Goal: Navigation & Orientation: Find specific page/section

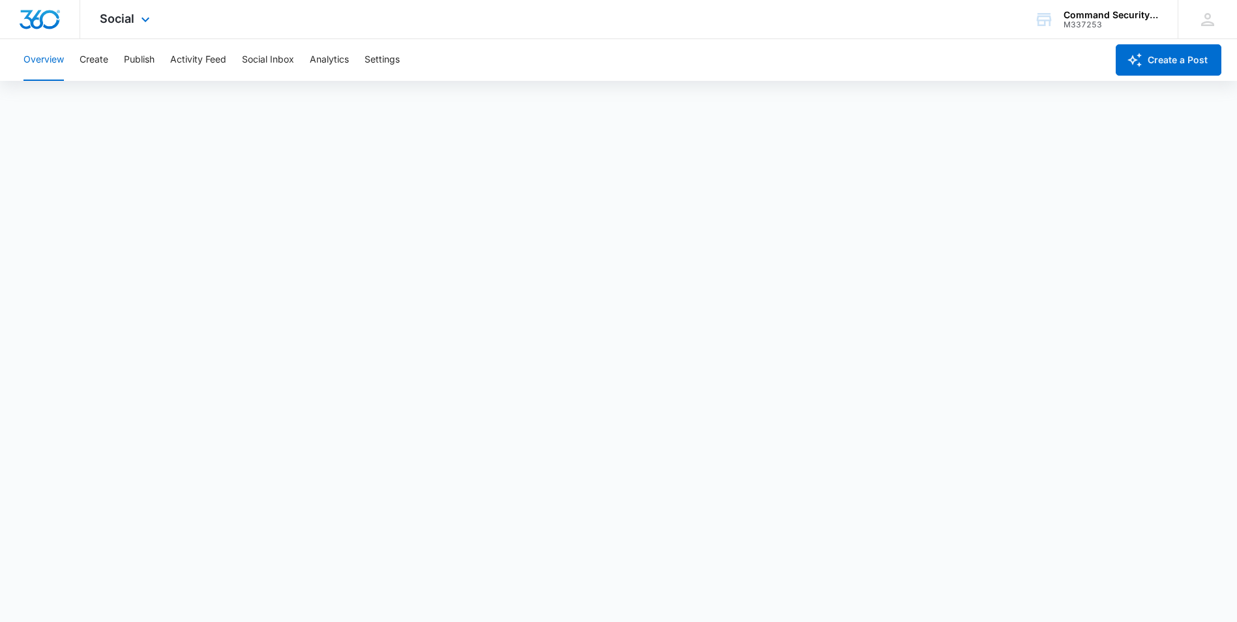
click at [132, 25] on div "Social Apps Reputation Websites Forms CRM Email Social Shop Payments POS Conten…" at bounding box center [126, 19] width 93 height 38
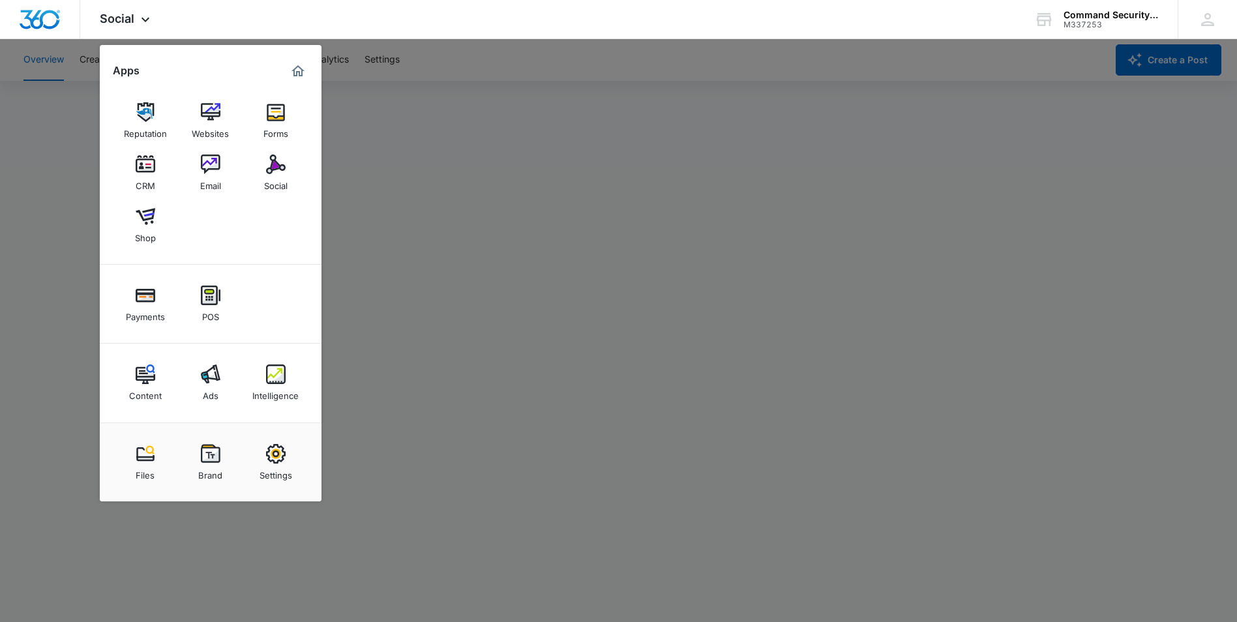
click at [53, 178] on div at bounding box center [618, 311] width 1237 height 622
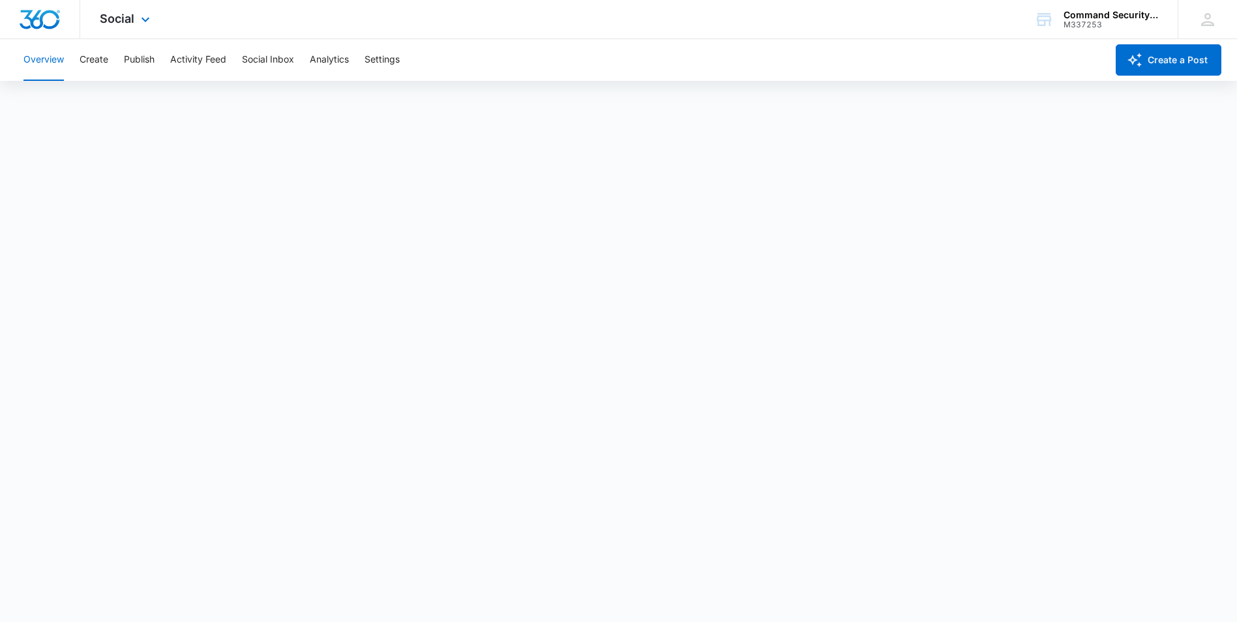
click at [135, 22] on div "Social Apps Reputation Websites Forms CRM Email Social Shop Payments POS Conten…" at bounding box center [126, 19] width 93 height 38
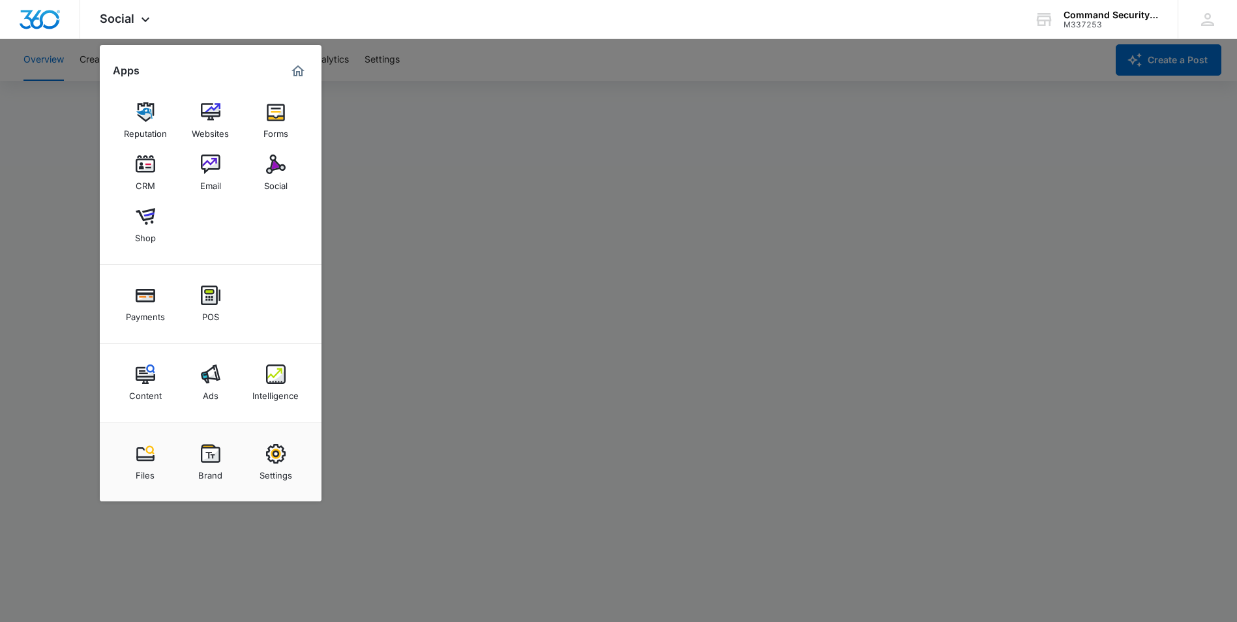
click at [67, 340] on div at bounding box center [618, 311] width 1237 height 622
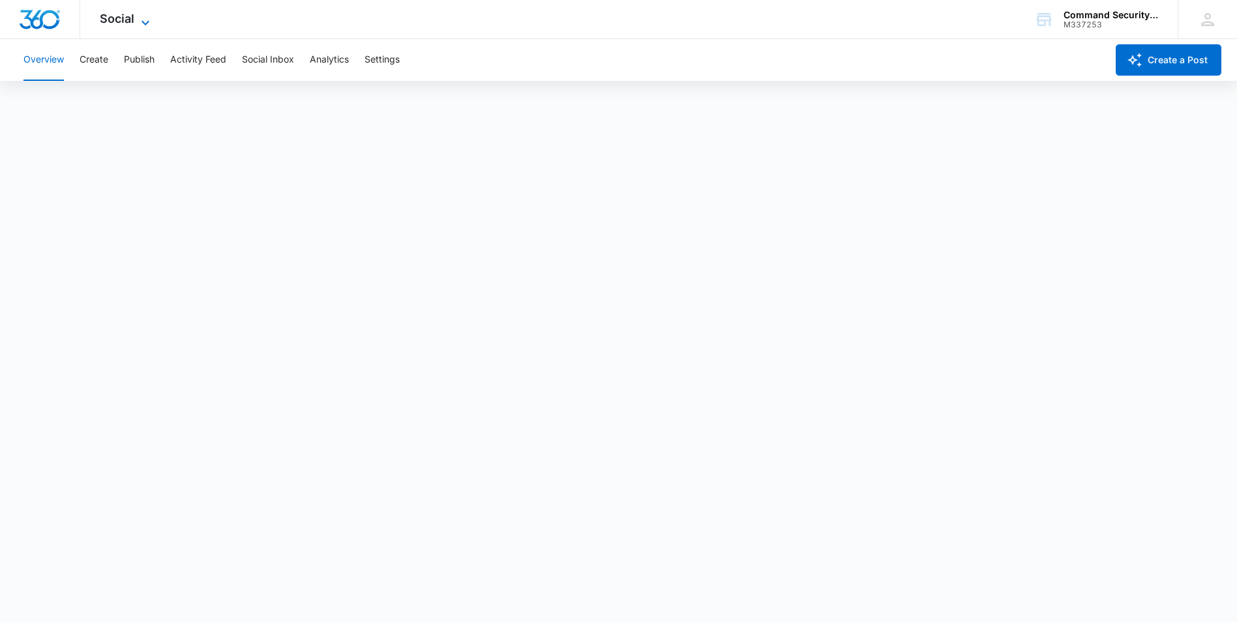
click at [115, 23] on span "Social" at bounding box center [117, 19] width 35 height 14
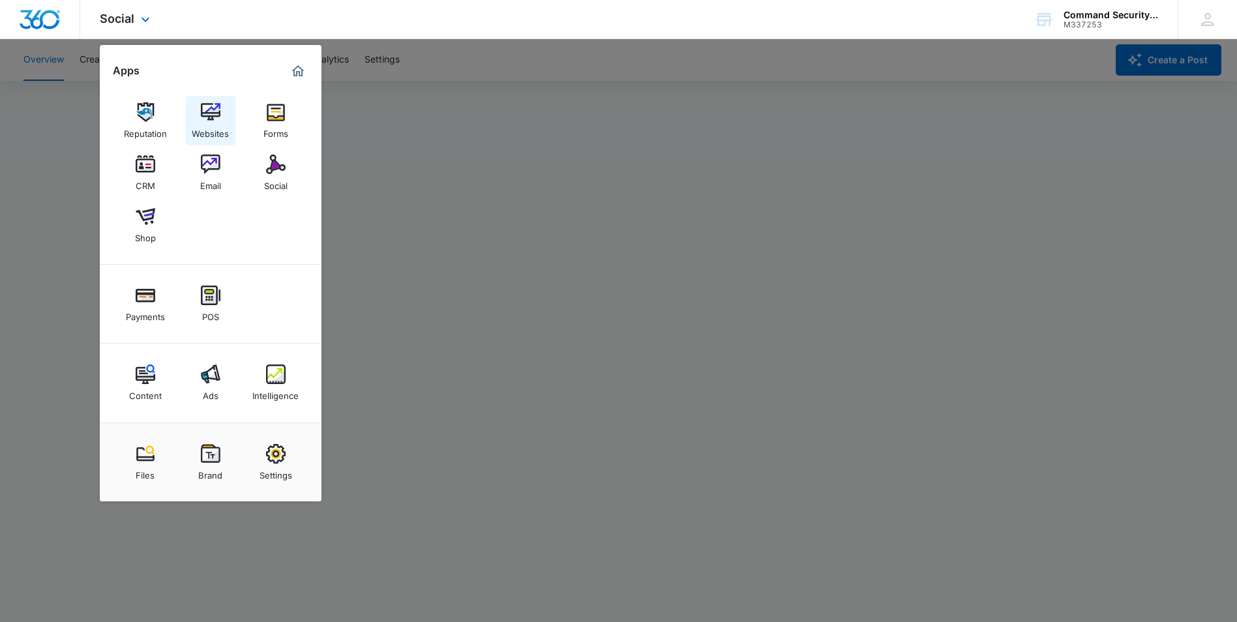
click at [205, 130] on div "Websites" at bounding box center [210, 130] width 37 height 17
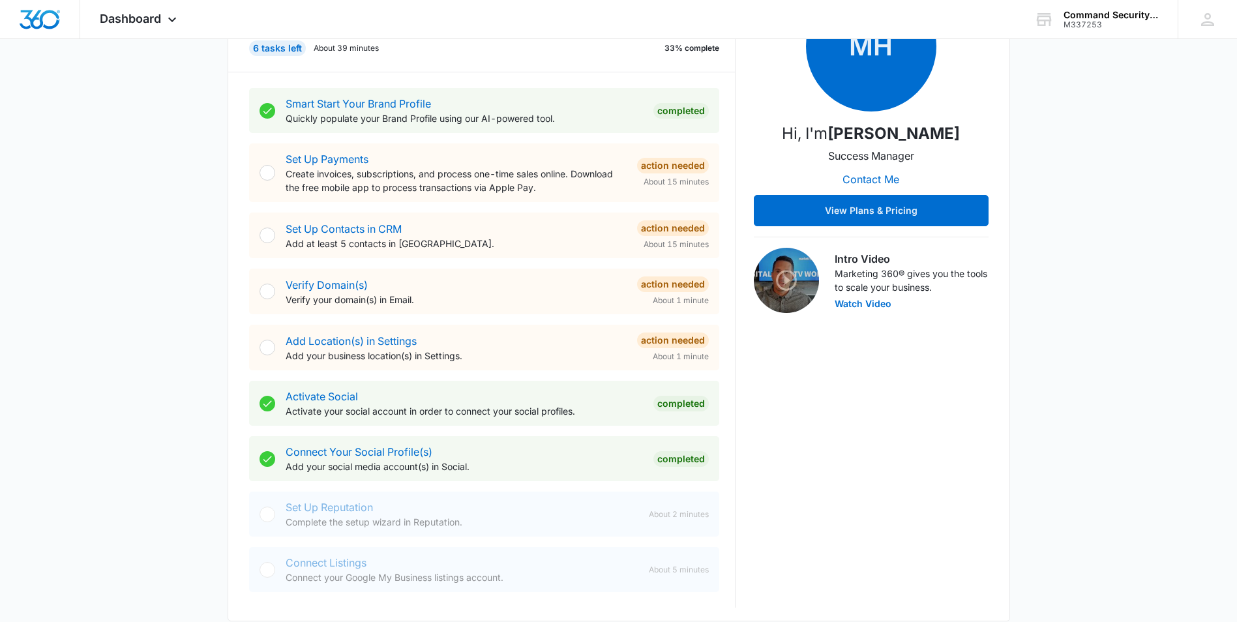
scroll to position [261, 0]
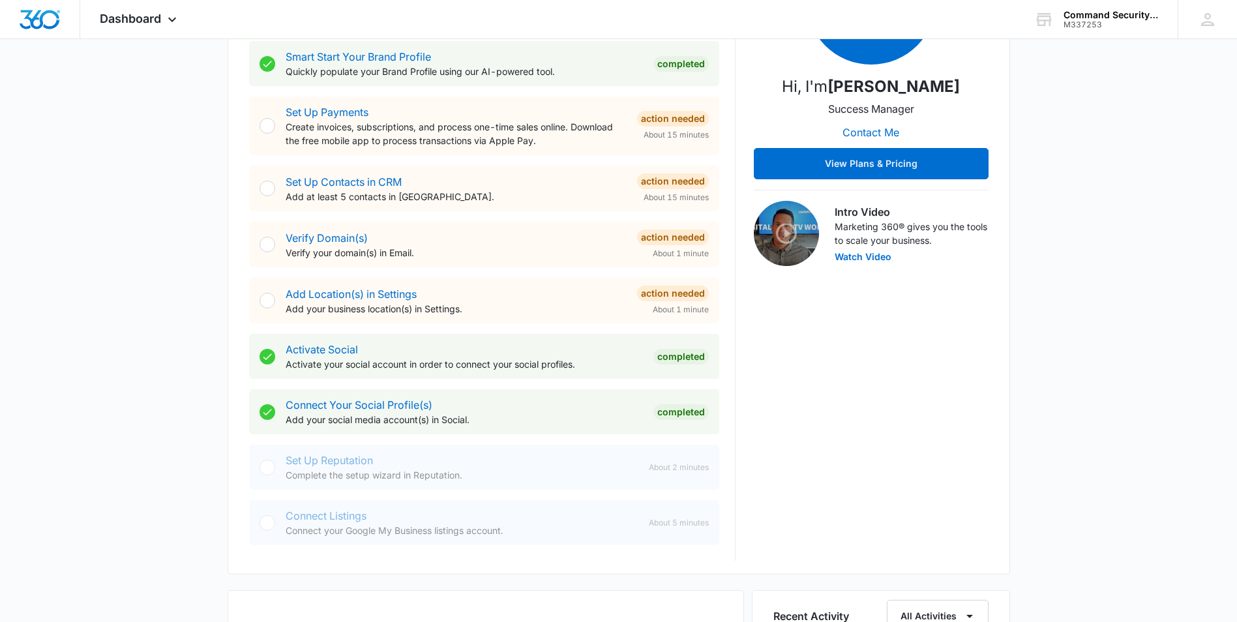
click at [788, 233] on img at bounding box center [786, 233] width 65 height 65
click at [872, 255] on button "Watch Video" at bounding box center [863, 256] width 57 height 9
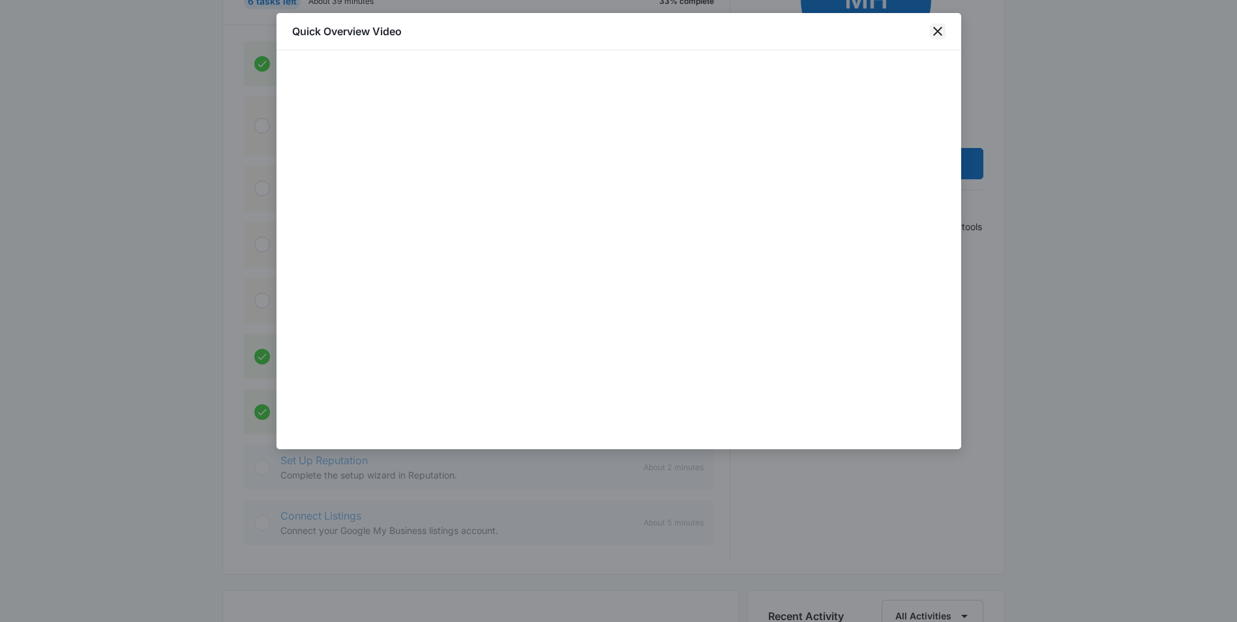
click at [931, 31] on icon "close" at bounding box center [938, 31] width 16 height 16
